Goal: Check status: Check status

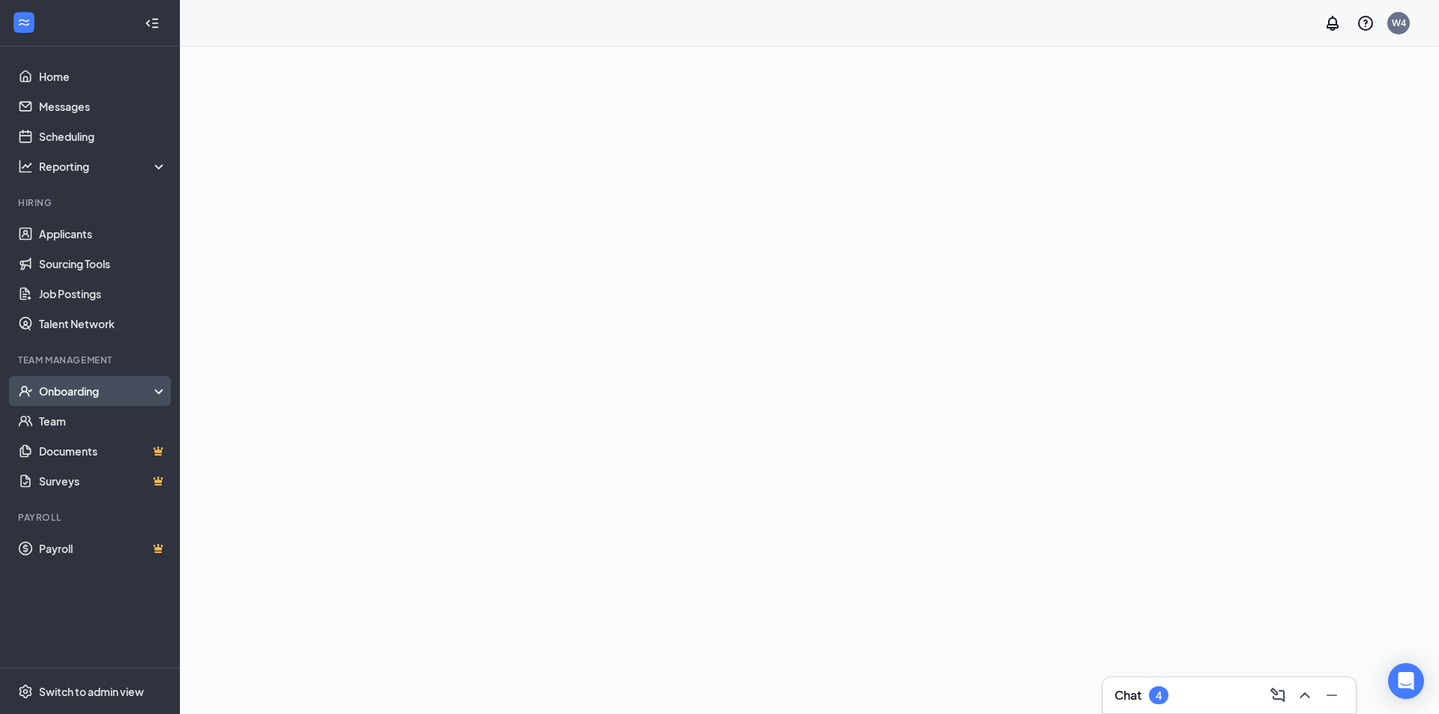
click at [61, 383] on div "Onboarding" at bounding box center [90, 391] width 180 height 30
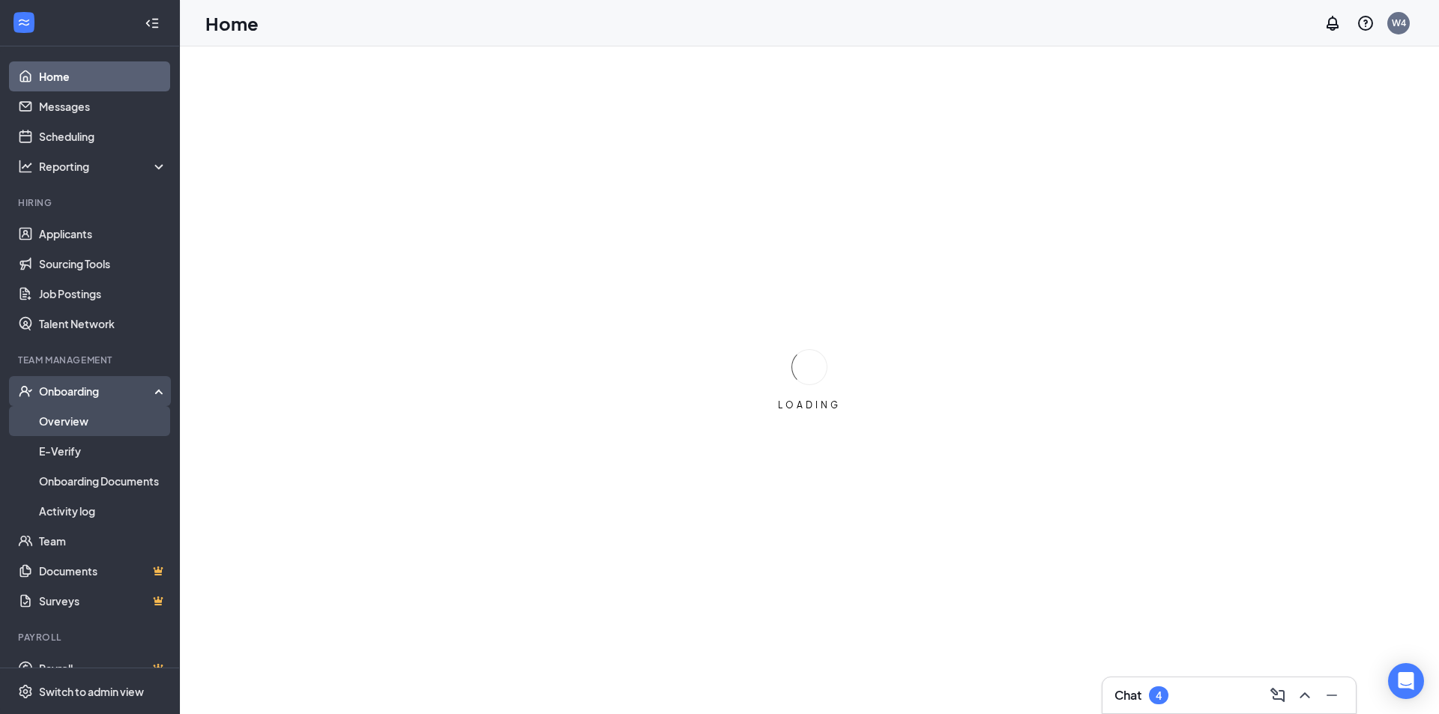
click at [70, 418] on link "Overview" at bounding box center [103, 421] width 128 height 30
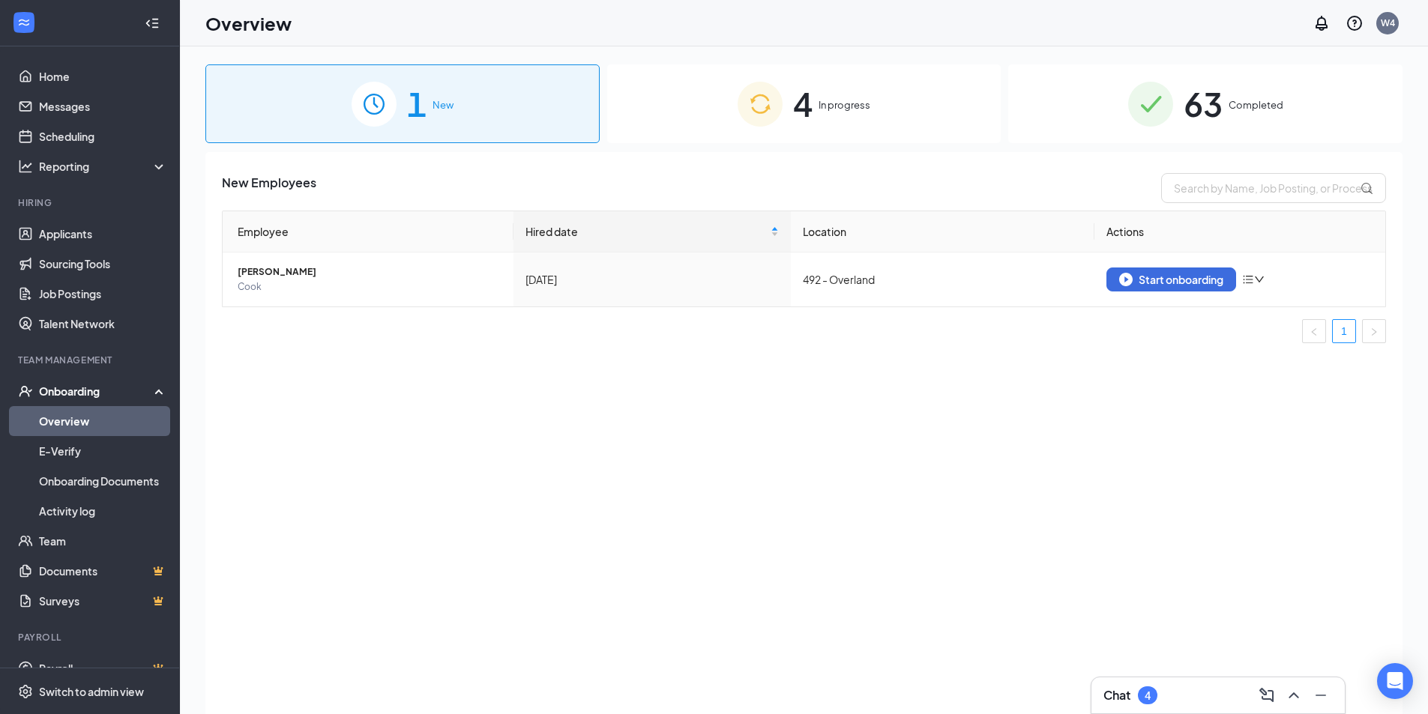
click at [1119, 118] on div "63 Completed" at bounding box center [1205, 103] width 394 height 79
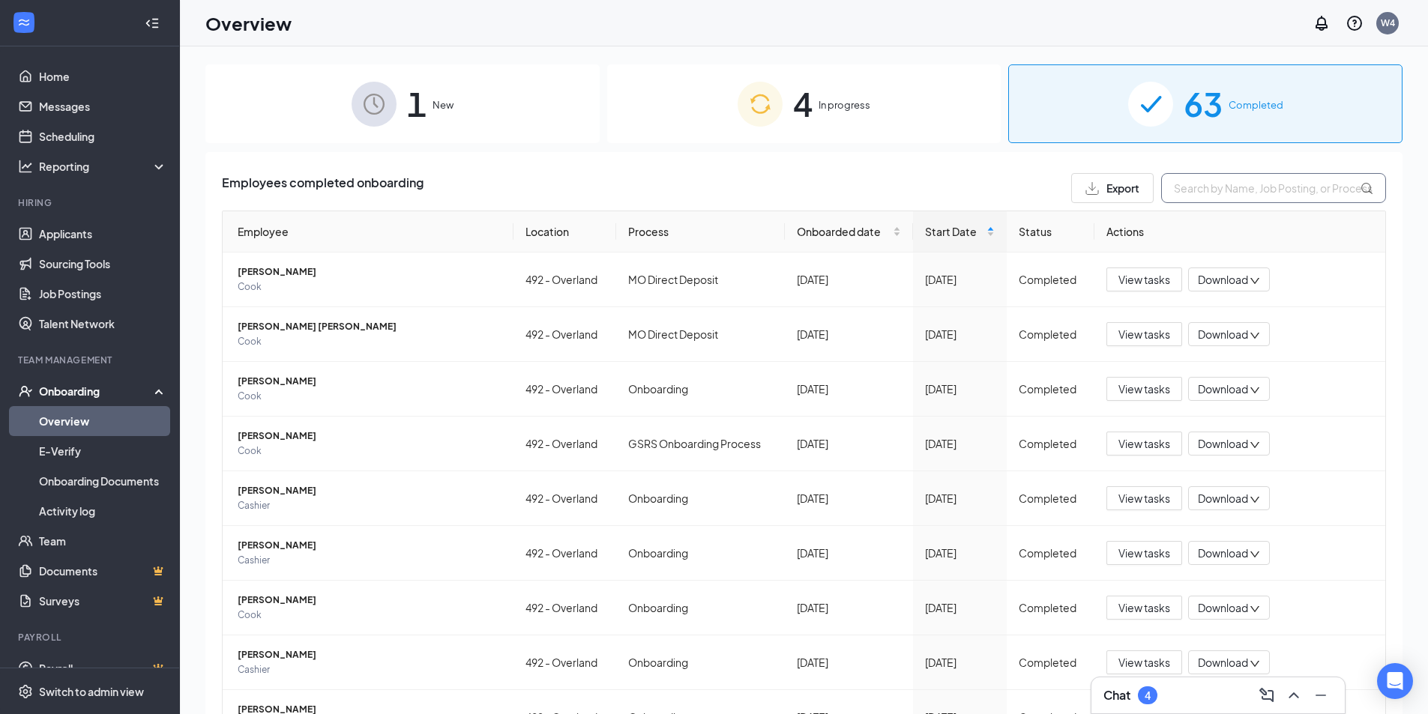
click at [1241, 194] on input "text" at bounding box center [1273, 188] width 225 height 30
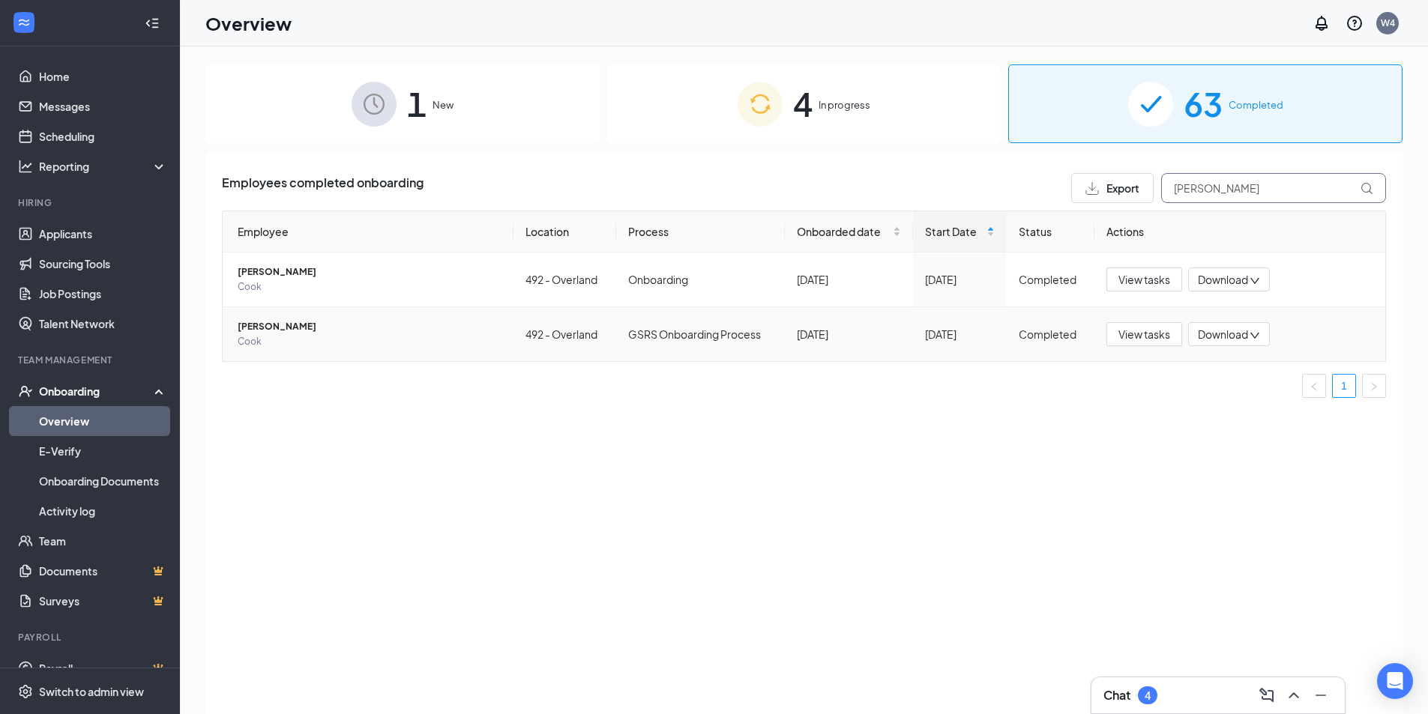
type input "[PERSON_NAME]"
click at [300, 330] on span "[PERSON_NAME]" at bounding box center [370, 326] width 264 height 15
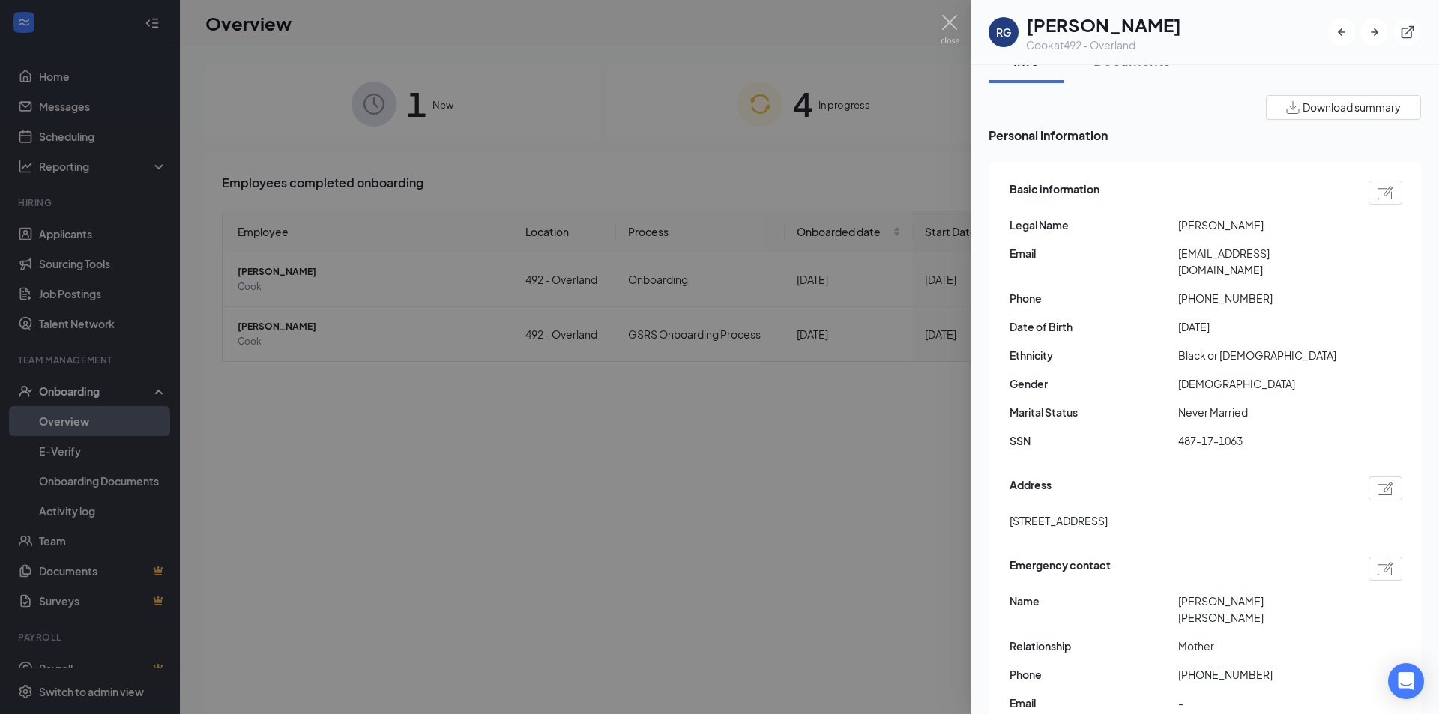
scroll to position [75, 0]
